Goal: Transaction & Acquisition: Purchase product/service

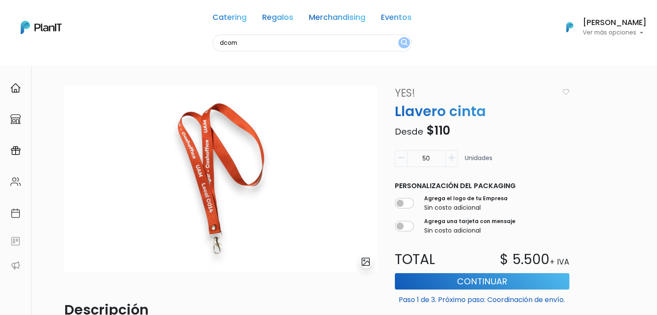
type input "dcom"
click at [398, 37] on button "submit" at bounding box center [404, 42] width 12 height 11
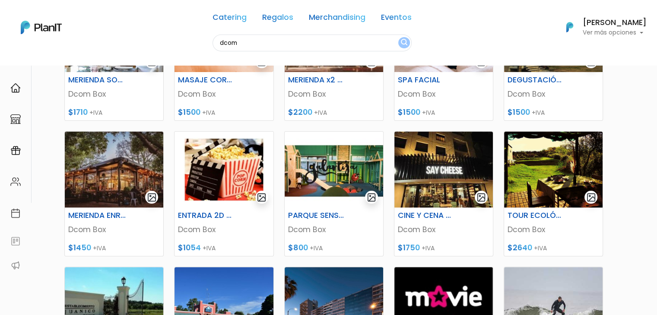
scroll to position [178, 0]
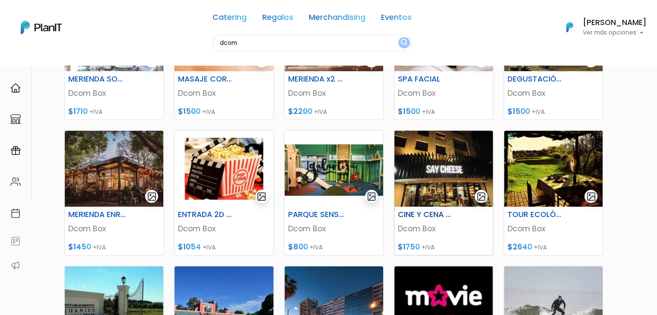
click at [441, 147] on img at bounding box center [444, 169] width 99 height 76
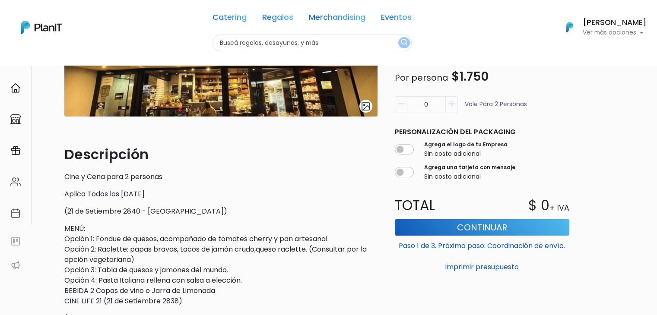
drag, startPoint x: 659, startPoint y: 56, endPoint x: 663, endPoint y: 130, distance: 74.0
click at [657, 130] on html "Catering Regalos Merchandising Eventos Catering Regalos Merchandising Eventos C…" at bounding box center [328, 1] width 657 height 315
